Goal: Task Accomplishment & Management: Manage account settings

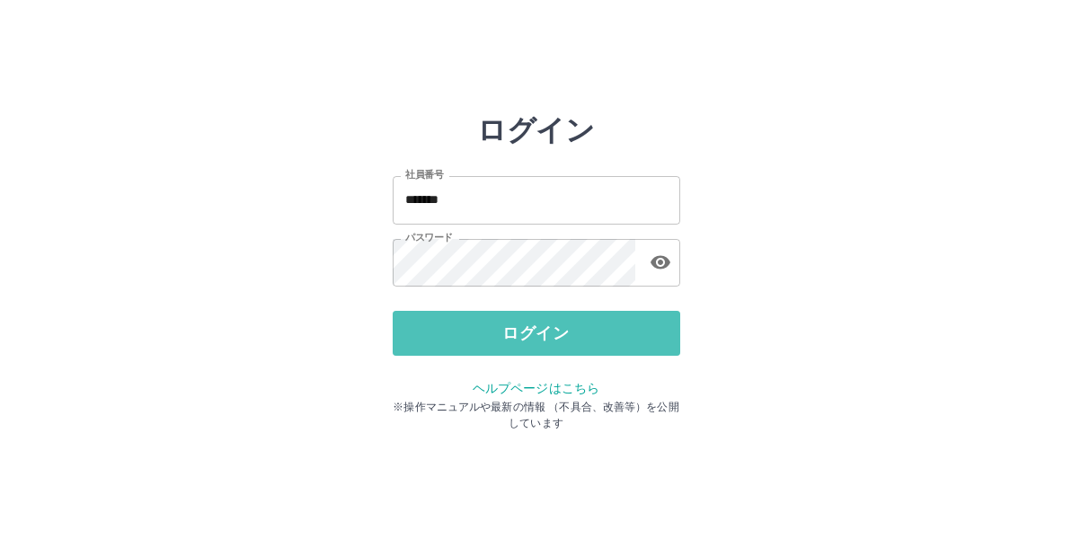
click at [541, 333] on button "ログイン" at bounding box center [537, 333] width 288 height 45
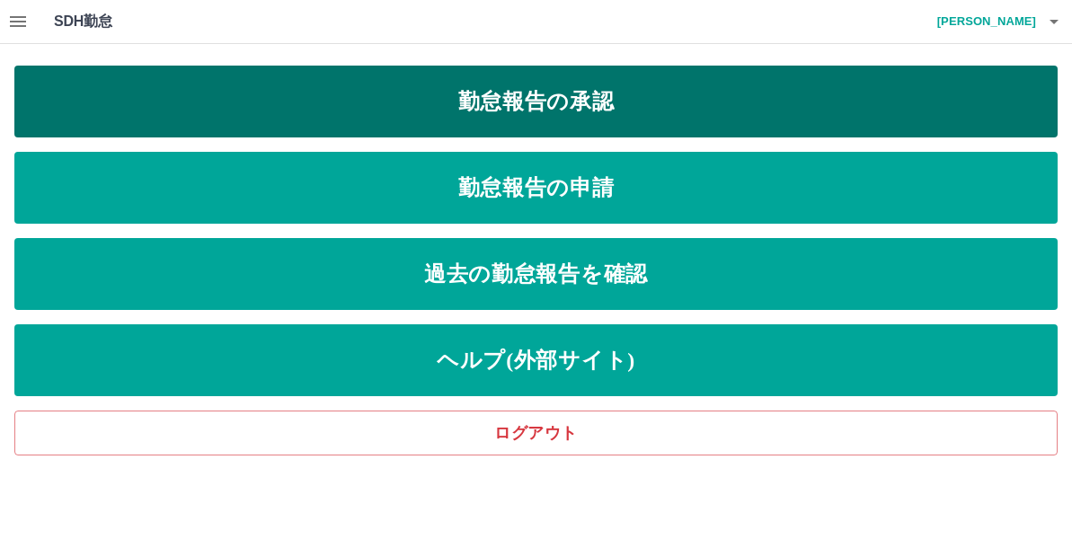
click at [603, 102] on link "勤怠報告の承認" at bounding box center [535, 102] width 1043 height 72
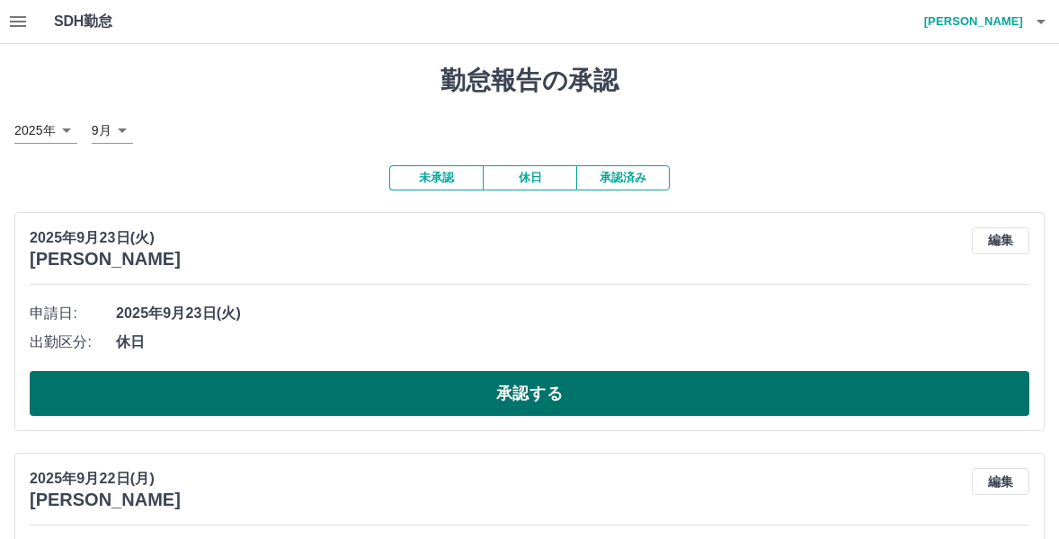
click at [521, 392] on button "承認する" at bounding box center [529, 393] width 999 height 45
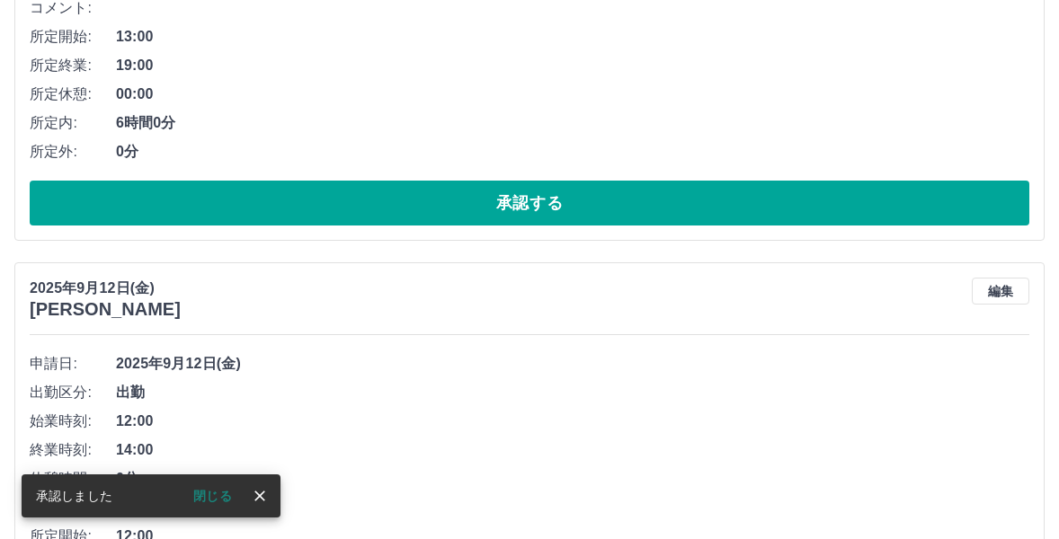
scroll to position [208, 0]
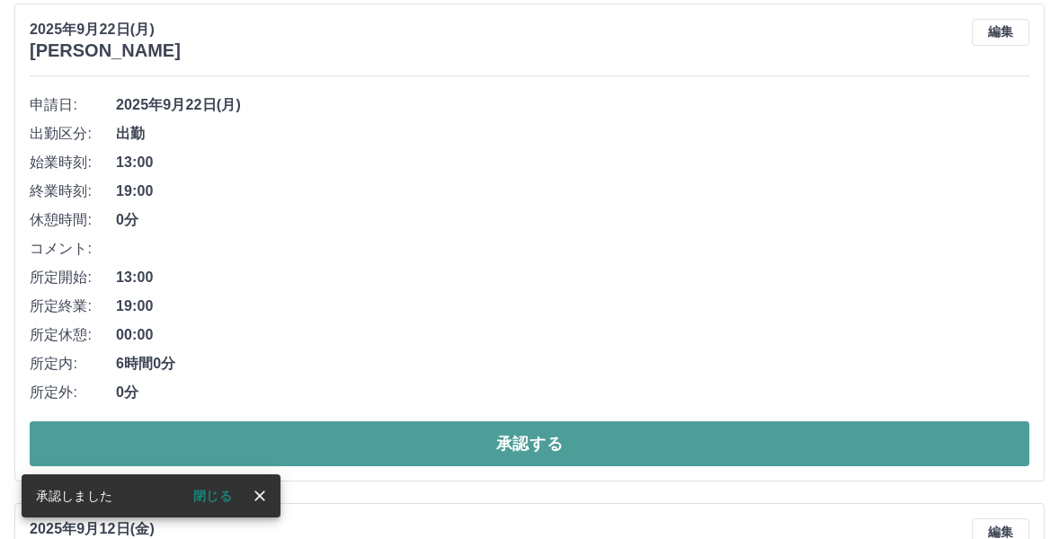
click at [516, 445] on button "承認する" at bounding box center [529, 443] width 999 height 45
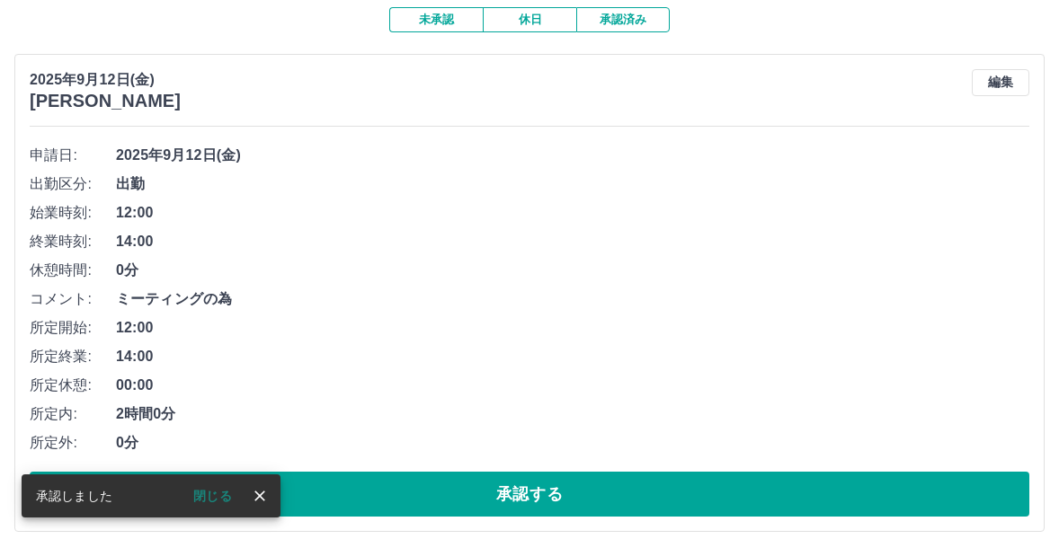
scroll to position [174, 0]
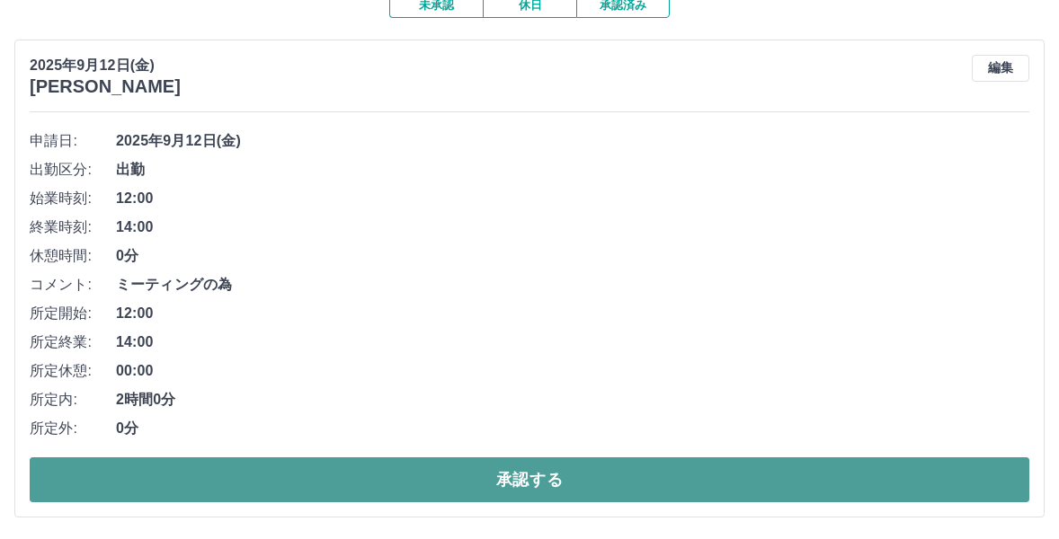
click at [522, 478] on button "承認する" at bounding box center [529, 479] width 999 height 45
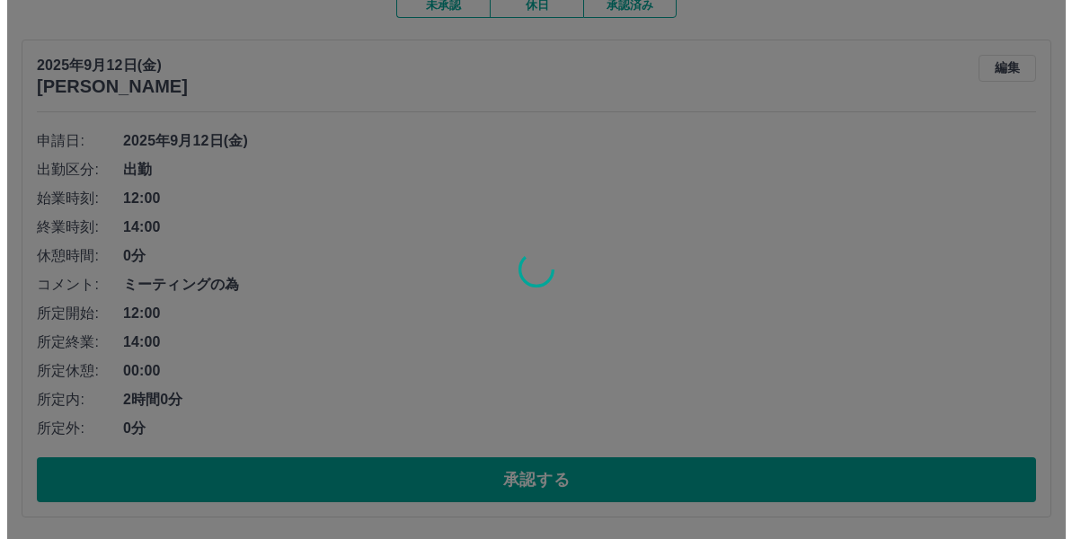
scroll to position [0, 0]
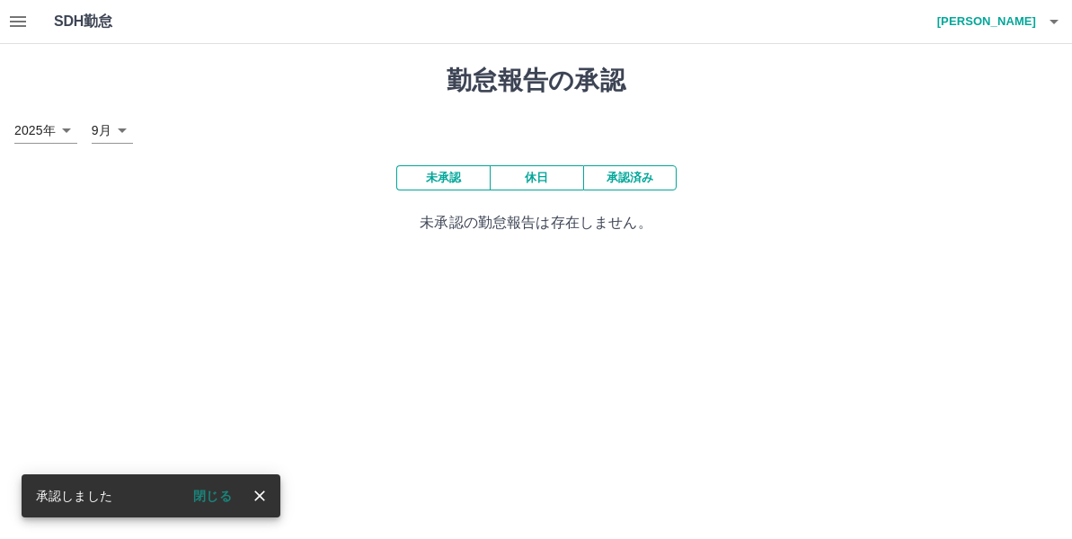
click at [623, 255] on html "SDH勤怠 [PERSON_NAME] 承認しました 閉じる 勤怠報告の承認 [DATE] **** 9月 * 未承認 休日 承認済み 未承認の勤怠報告は存在…" at bounding box center [536, 127] width 1072 height 255
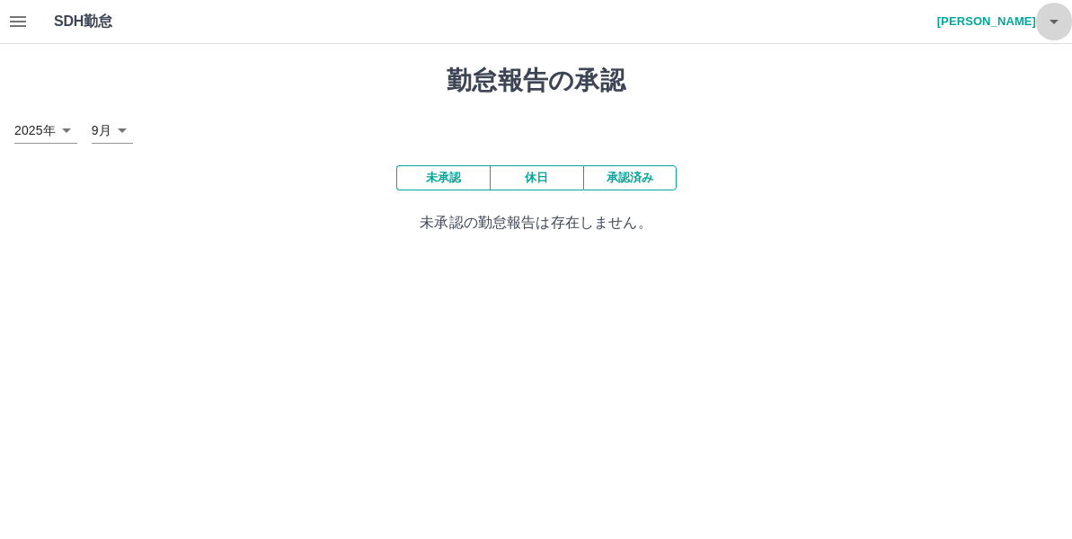
click at [1056, 22] on icon "button" at bounding box center [1054, 22] width 9 height 4
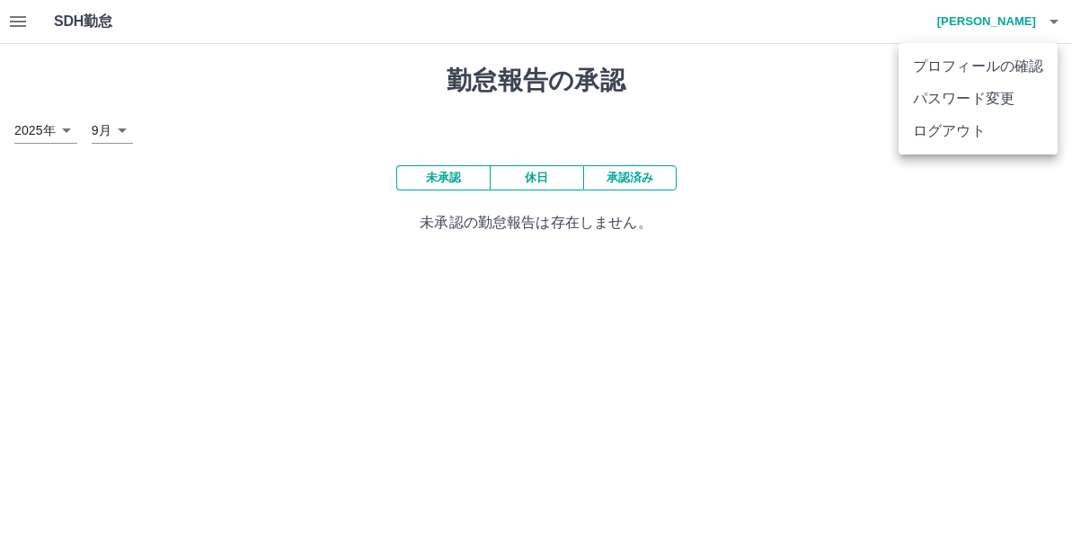
click at [824, 324] on div at bounding box center [536, 269] width 1072 height 539
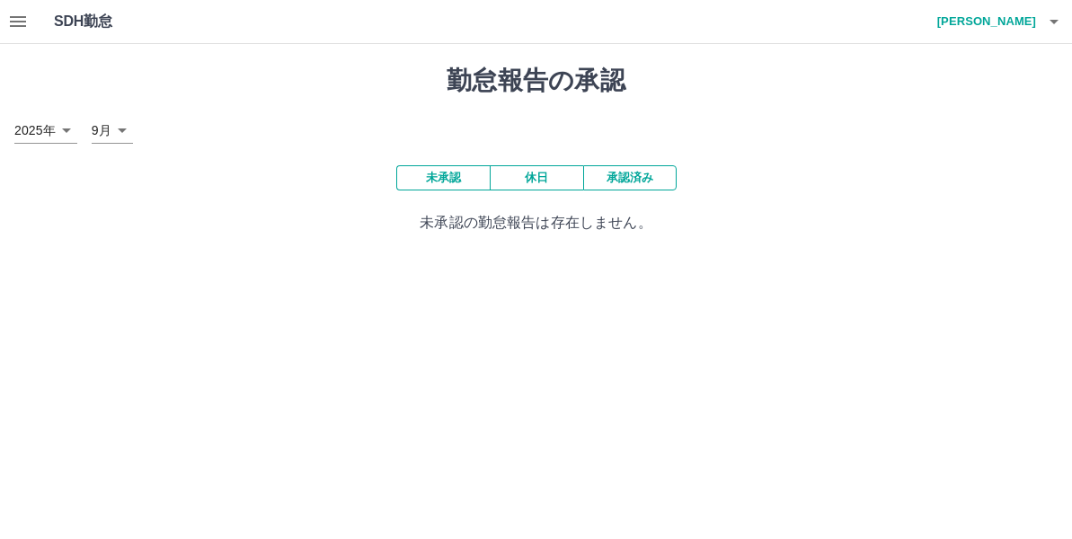
click at [1053, 27] on icon "button" at bounding box center [1054, 22] width 22 height 22
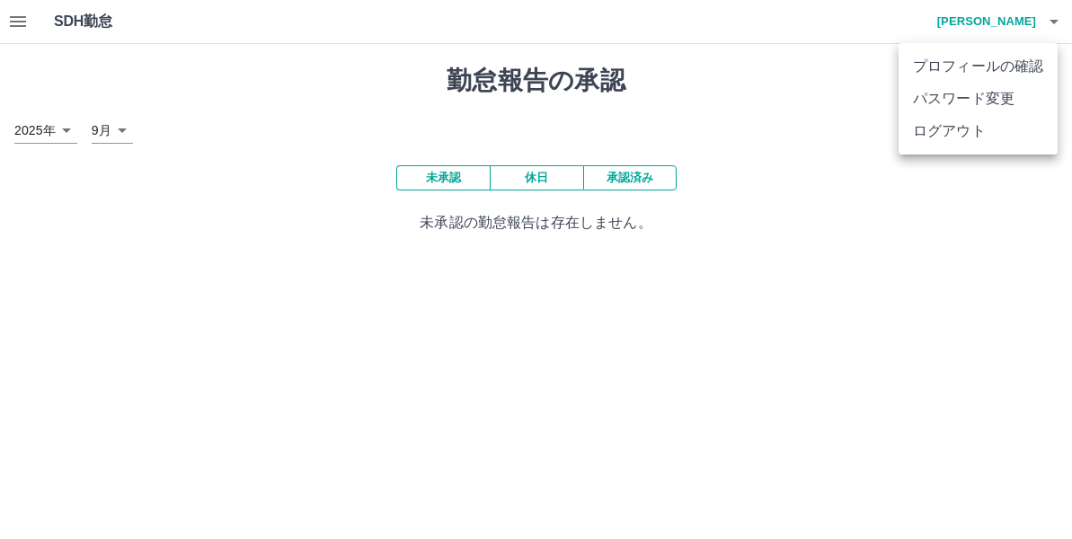
click at [954, 127] on li "ログアウト" at bounding box center [978, 131] width 159 height 32
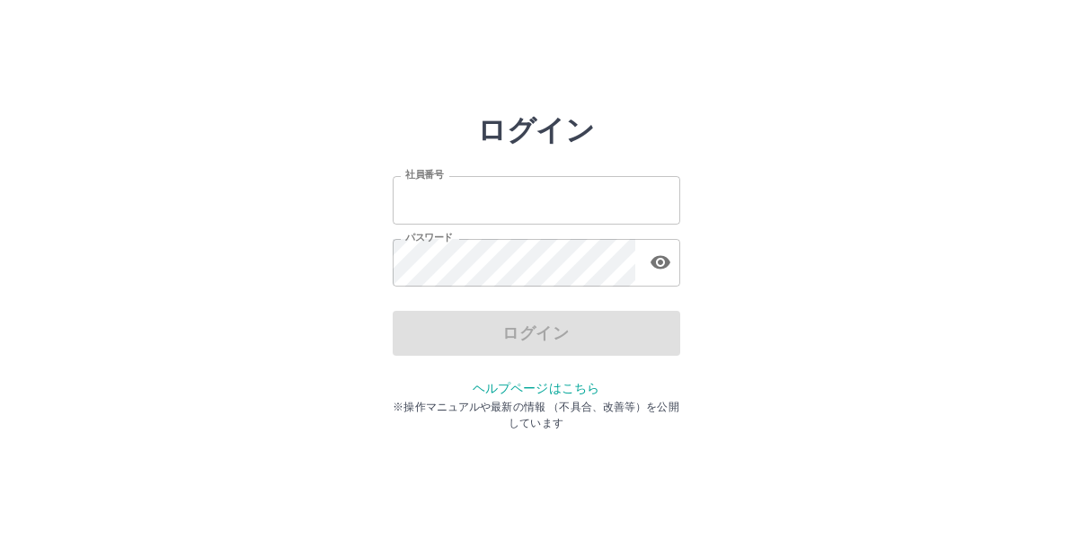
type input "*******"
click at [520, 332] on div "ログイン" at bounding box center [537, 333] width 288 height 45
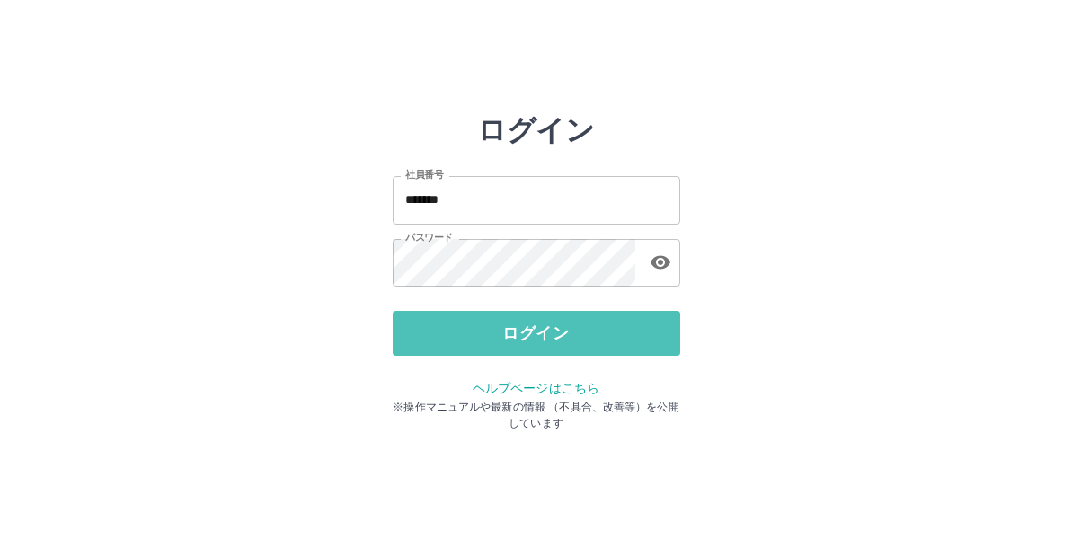
click at [520, 332] on button "ログイン" at bounding box center [537, 333] width 288 height 45
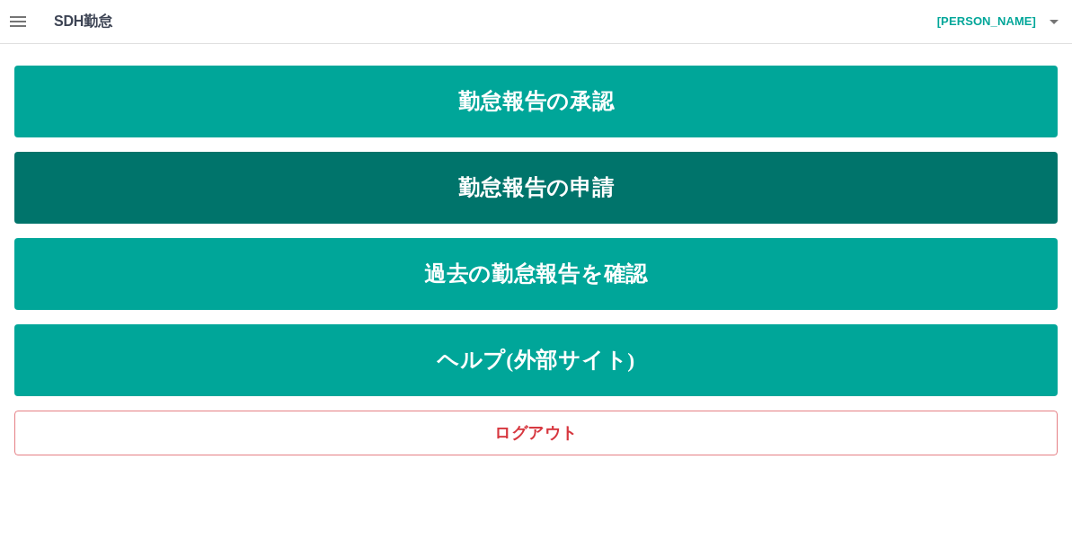
click at [571, 191] on link "勤怠報告の申請" at bounding box center [535, 188] width 1043 height 72
